Goal: Information Seeking & Learning: Learn about a topic

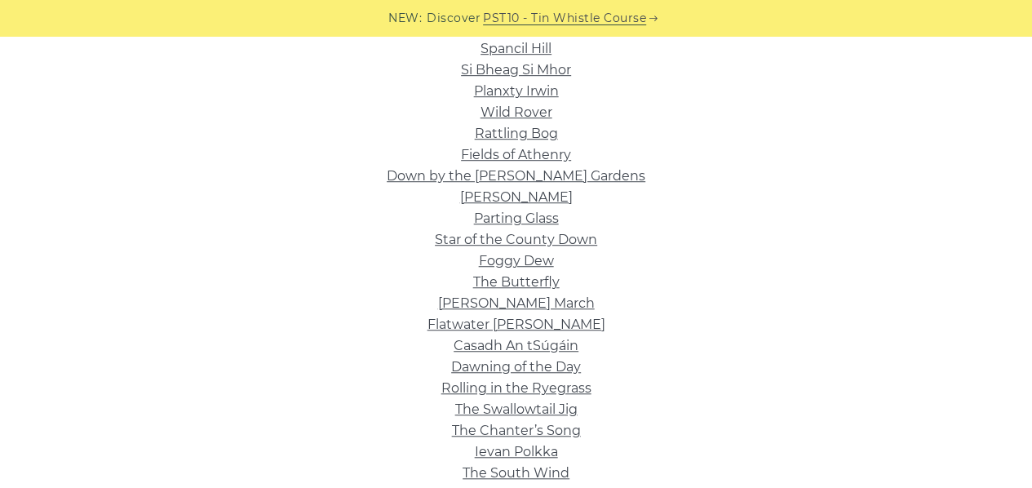
scroll to position [457, 0]
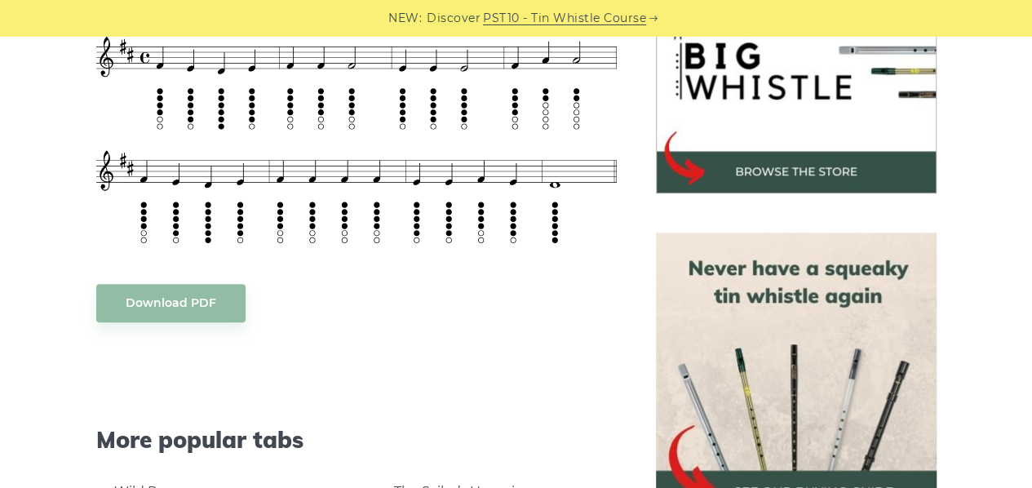
scroll to position [522, 0]
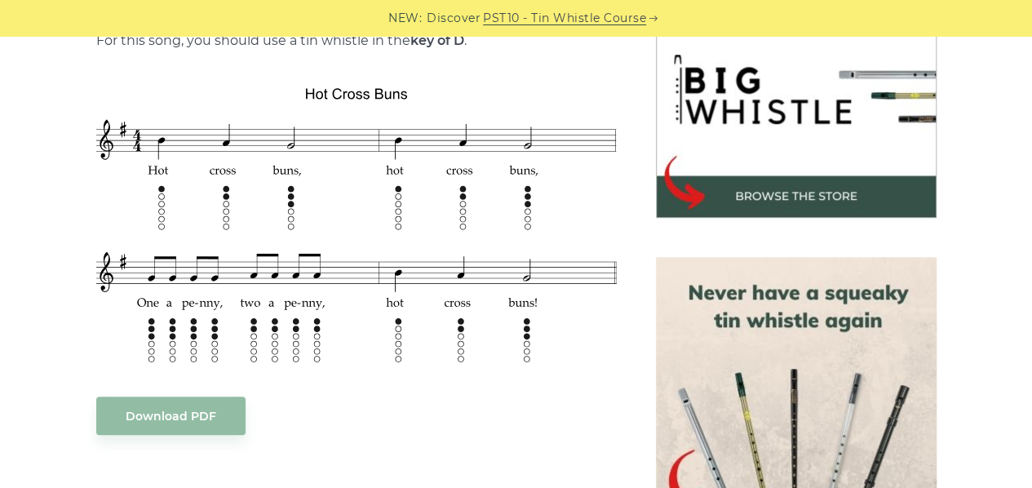
scroll to position [532, 0]
